Goal: Transaction & Acquisition: Purchase product/service

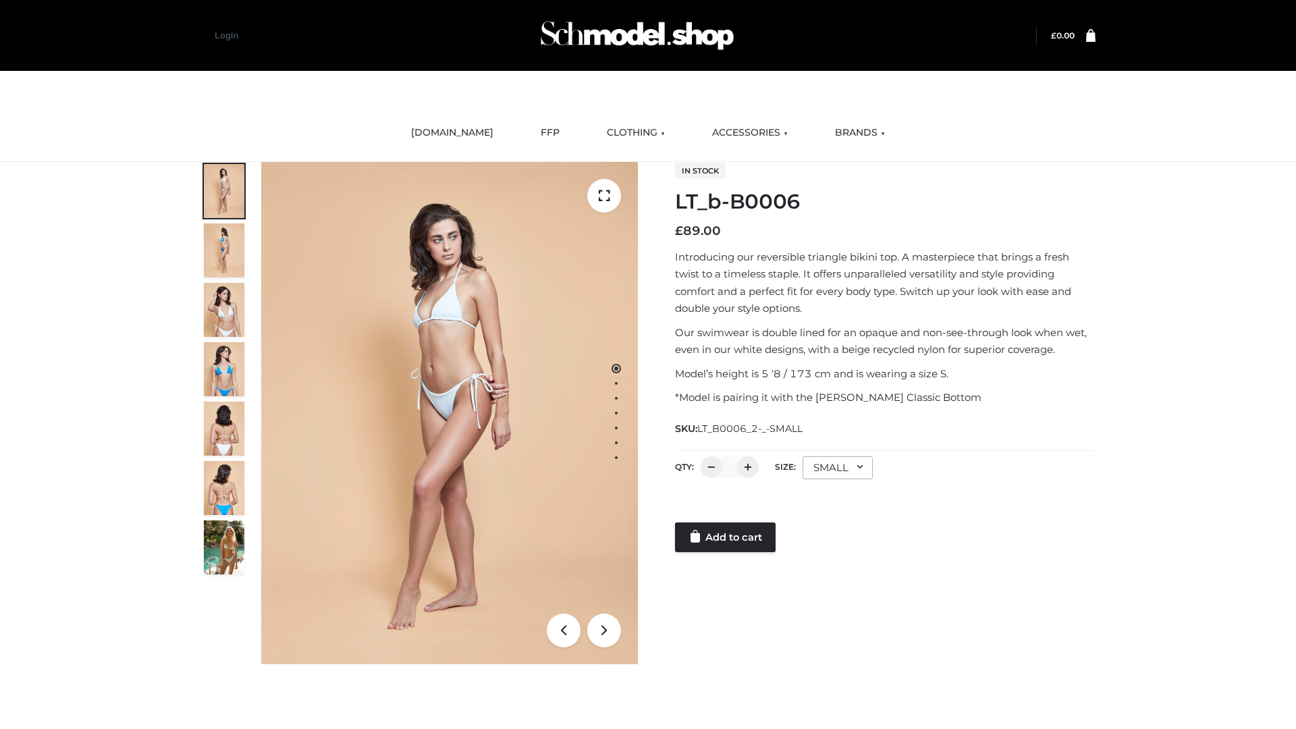
click at [726, 537] on link "Add to cart" at bounding box center [725, 537] width 101 height 30
